Goal: Information Seeking & Learning: Compare options

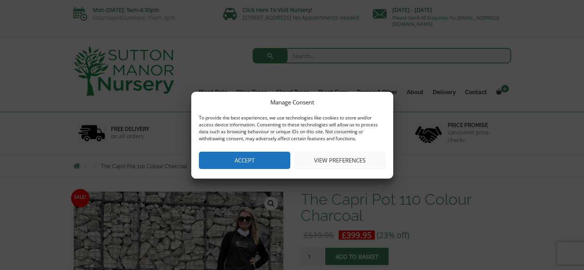
click at [338, 160] on button "View preferences" at bounding box center [339, 160] width 91 height 17
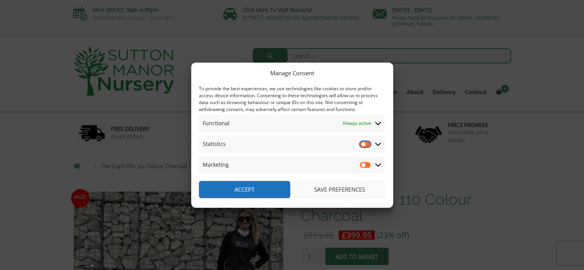
click at [369, 144] on input "Statistics" at bounding box center [366, 144] width 12 height 8
click at [362, 146] on input "Statistics" at bounding box center [366, 144] width 12 height 8
checkbox input "false"
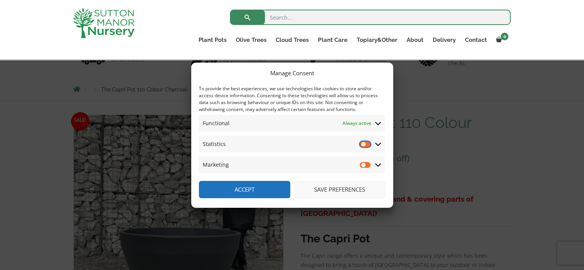
scroll to position [77, 0]
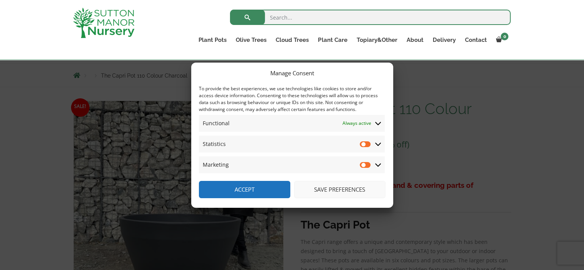
click at [321, 188] on button "Save preferences" at bounding box center [339, 189] width 91 height 17
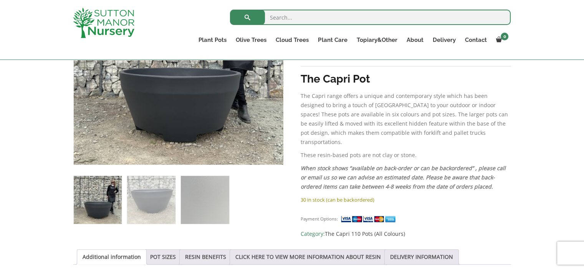
scroll to position [230, 0]
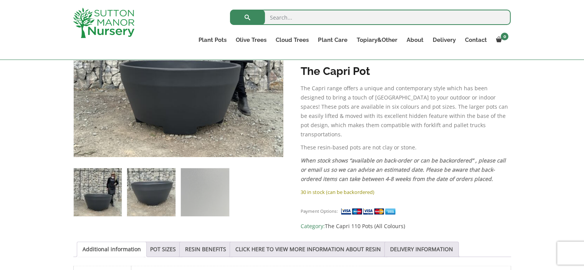
click at [158, 189] on img at bounding box center [151, 192] width 48 height 48
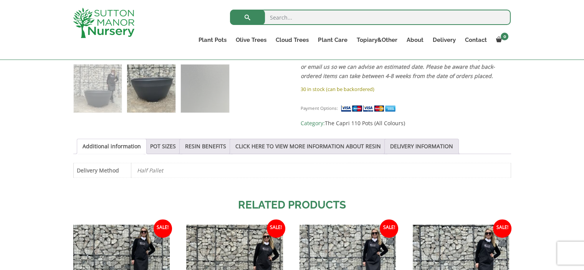
scroll to position [345, 0]
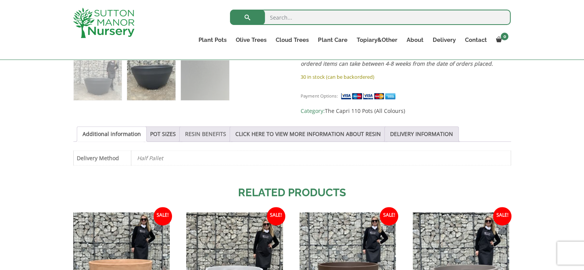
click at [203, 131] on link "RESIN BENEFITS" at bounding box center [205, 134] width 41 height 15
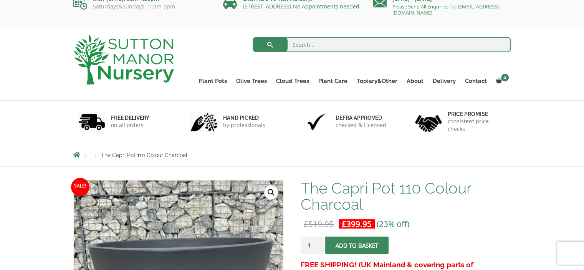
scroll to position [0, 0]
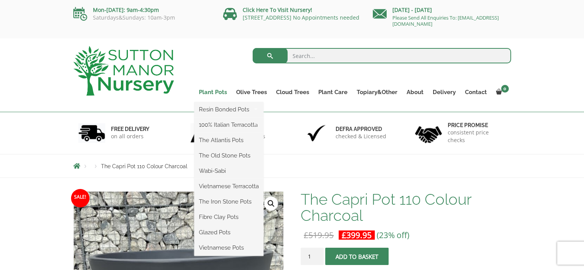
click at [218, 91] on link "Plant Pots" at bounding box center [212, 92] width 37 height 11
click at [216, 110] on link "Resin Bonded Pots" at bounding box center [228, 110] width 69 height 12
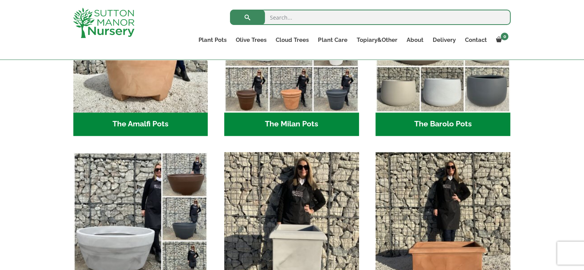
scroll to position [192, 0]
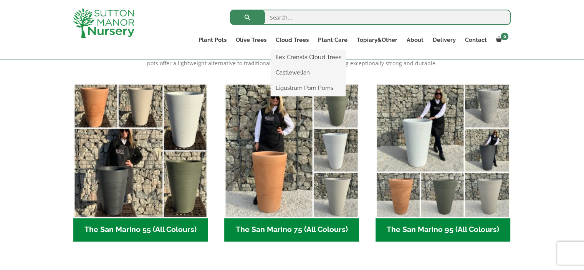
scroll to position [192, 0]
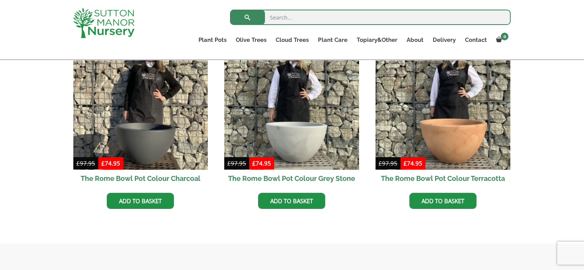
scroll to position [269, 0]
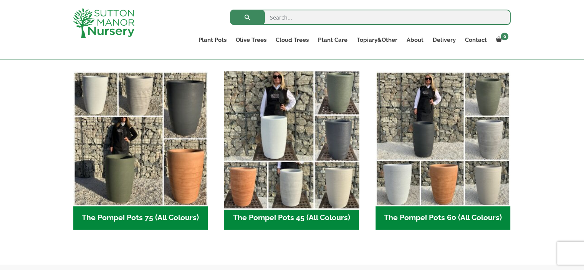
scroll to position [192, 0]
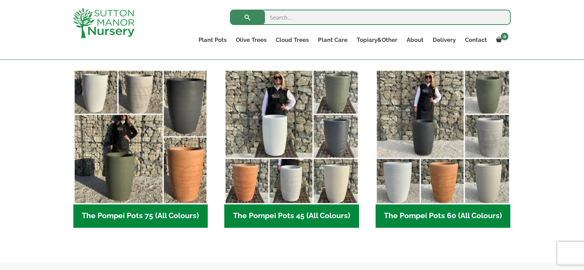
click at [137, 214] on h2 "The Pompei Pots 75 (All Colours) (6)" at bounding box center [140, 216] width 135 height 24
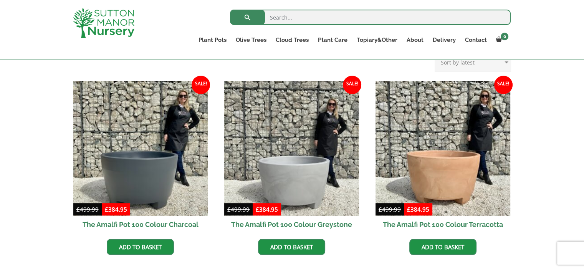
scroll to position [192, 0]
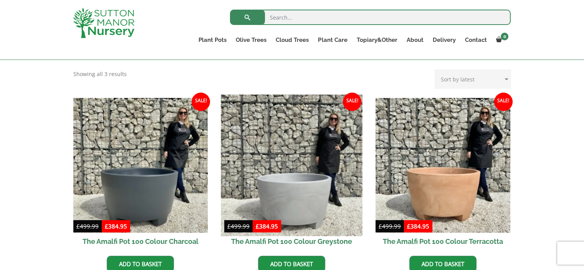
click at [293, 187] on img at bounding box center [291, 164] width 141 height 141
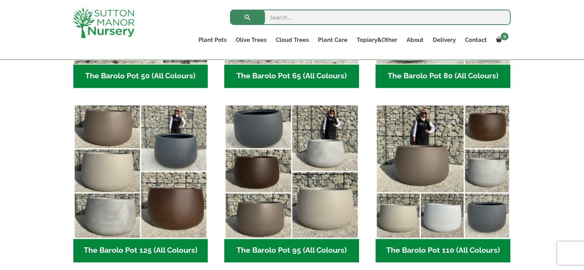
scroll to position [345, 0]
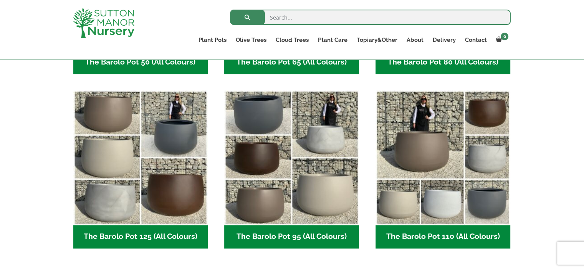
click at [429, 63] on h2 "The Barolo Pot 80 (All Colours) (6)" at bounding box center [442, 63] width 135 height 24
click at [290, 237] on h2 "The Barolo Pot 95 (All Colours) (6)" at bounding box center [291, 237] width 135 height 24
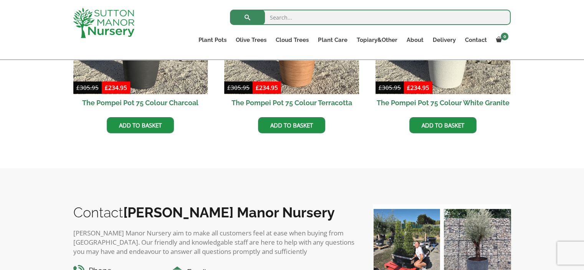
scroll to position [499, 0]
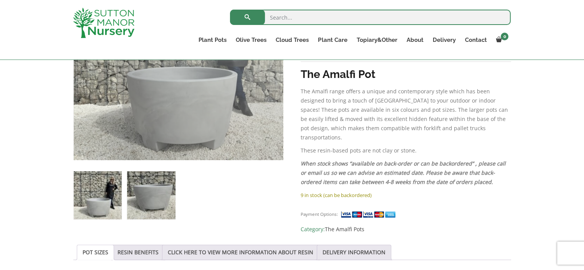
scroll to position [269, 0]
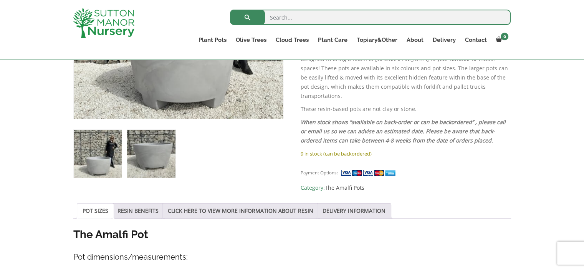
click at [148, 157] on img at bounding box center [151, 154] width 48 height 48
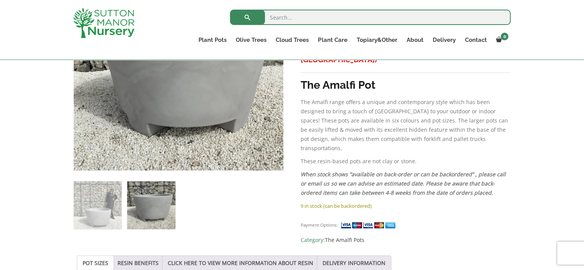
scroll to position [230, 0]
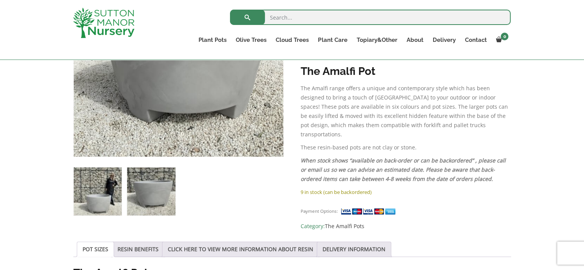
click at [97, 199] on img at bounding box center [98, 191] width 48 height 48
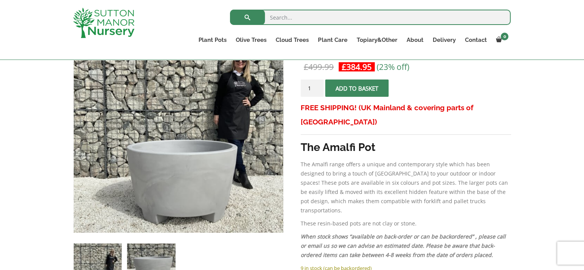
scroll to position [153, 0]
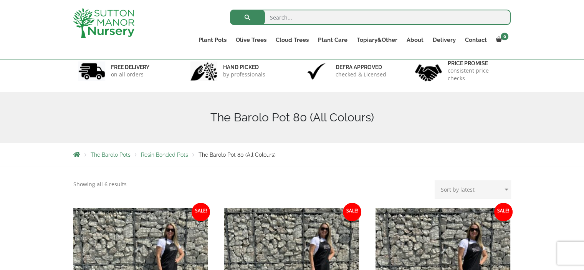
scroll to position [115, 0]
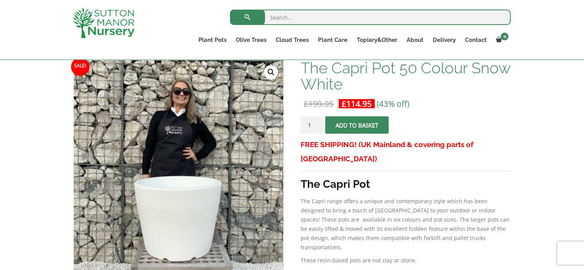
scroll to position [115, 0]
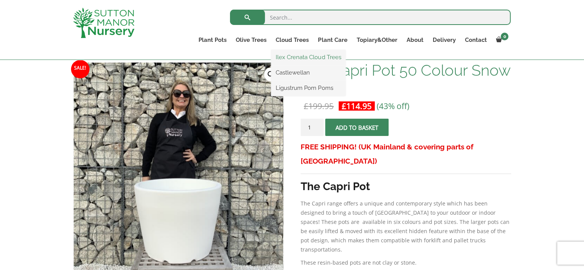
click at [299, 59] on link "Ilex Crenata Cloud Trees" at bounding box center [308, 57] width 74 height 12
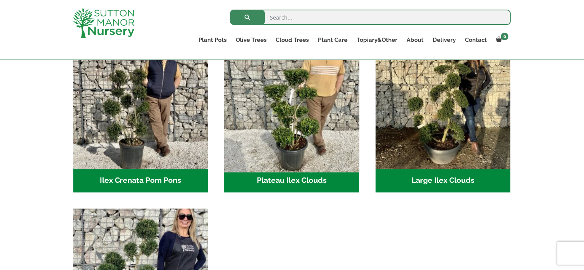
scroll to position [192, 0]
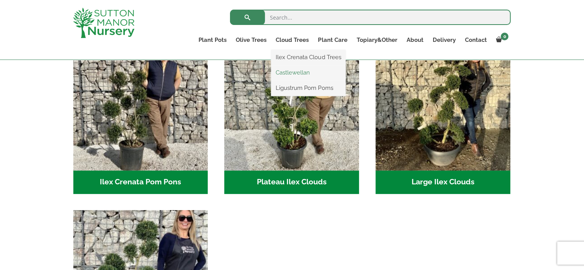
click at [297, 73] on link "Castlewellan" at bounding box center [308, 73] width 74 height 12
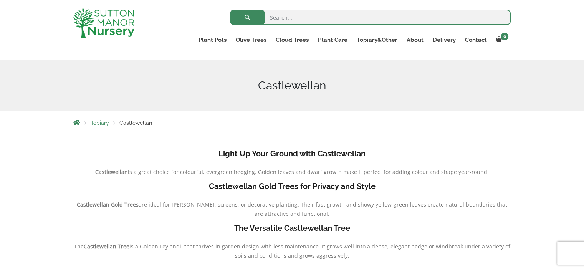
scroll to position [77, 0]
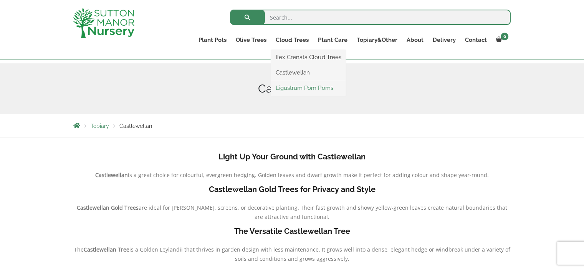
click at [289, 87] on link "Ligustrum Pom Poms" at bounding box center [308, 88] width 74 height 12
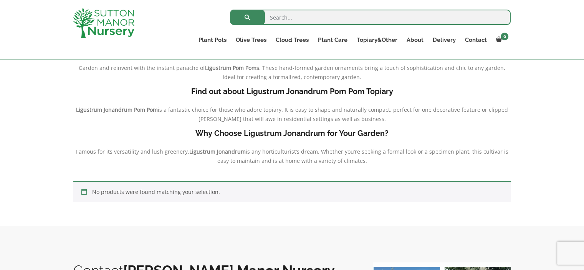
scroll to position [192, 0]
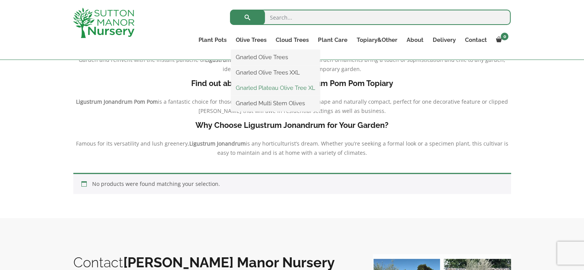
click at [255, 86] on link "Gnarled Plateau Olive Tree XL" at bounding box center [275, 88] width 89 height 12
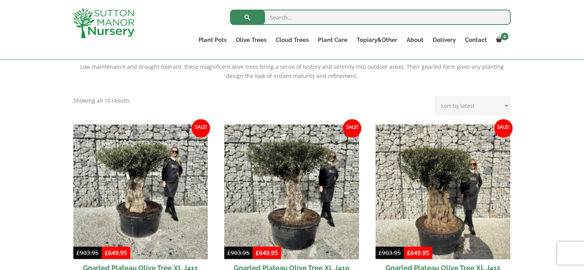
scroll to position [307, 0]
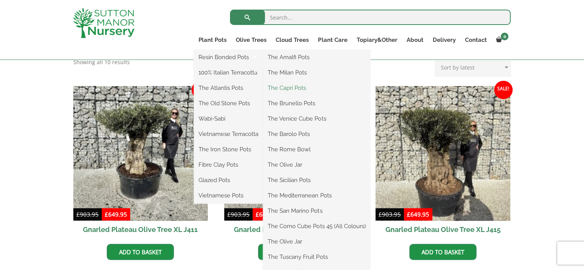
click at [300, 89] on link "The Capri Pots" at bounding box center [316, 88] width 107 height 12
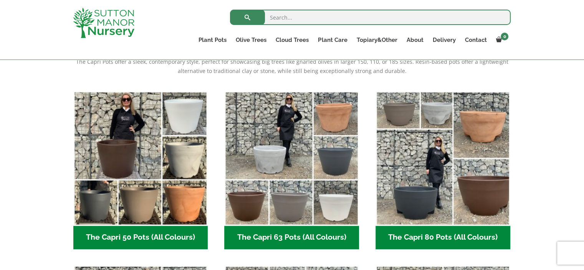
scroll to position [153, 0]
